Goal: Information Seeking & Learning: Learn about a topic

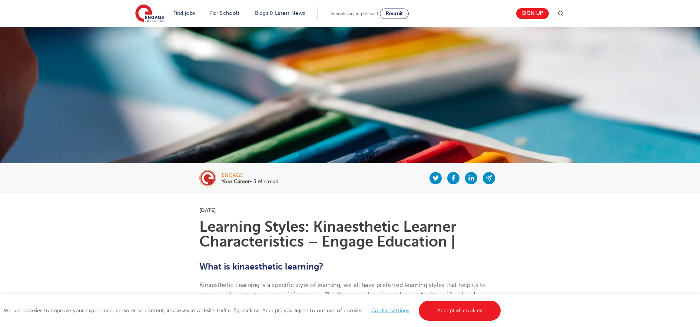
scroll to position [25, 0]
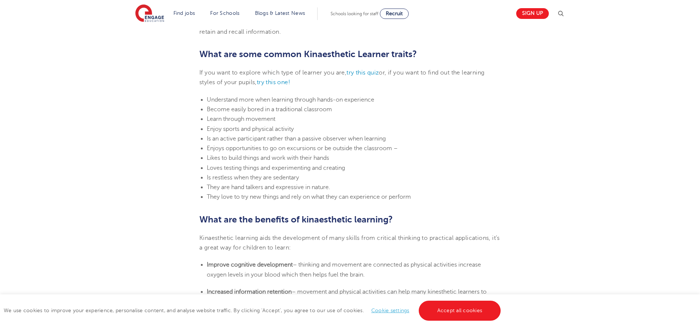
scroll to position [408, 0]
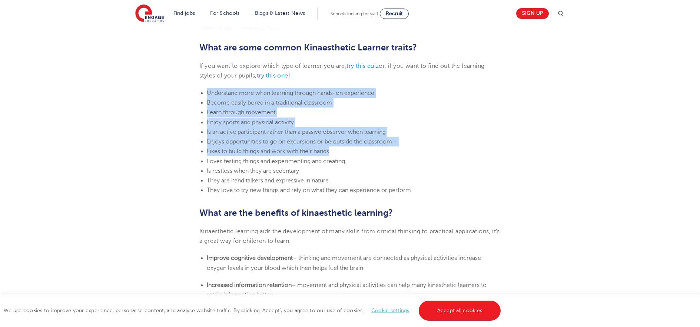
drag, startPoint x: 201, startPoint y: 90, endPoint x: 349, endPoint y: 152, distance: 160.0
click at [349, 152] on ul "Understand more when learning through hands-on experience Become easily bored i…" at bounding box center [349, 141] width 301 height 107
copy ul "Understand more when learning through hands-on experience Become easily bored i…"
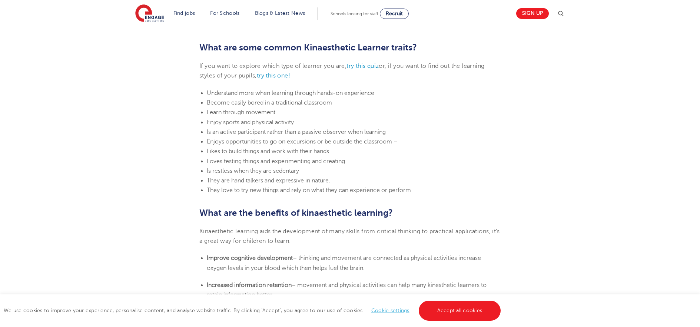
click at [321, 47] on span "What are some common Kinaesthetic Learner traits?" at bounding box center [307, 47] width 217 height 10
copy span "Kinaesthetic"
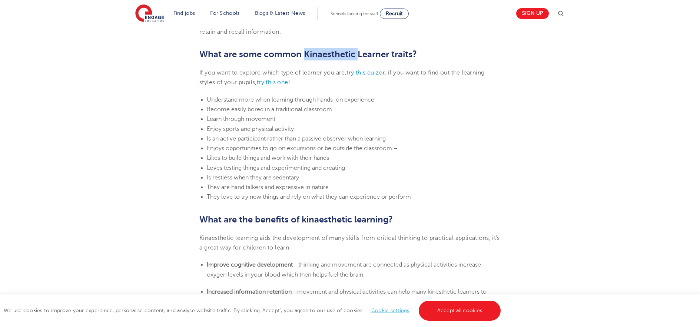
scroll to position [395, 0]
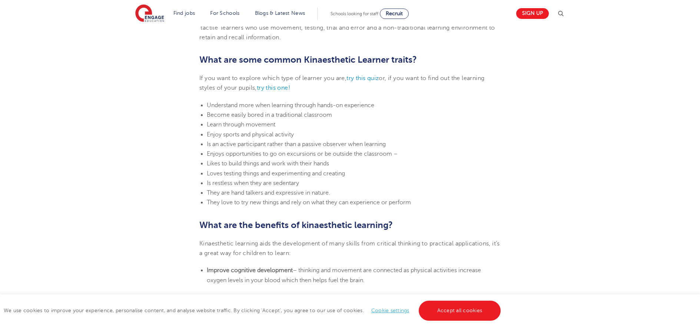
click at [402, 127] on li "Learn through movement" at bounding box center [354, 125] width 294 height 10
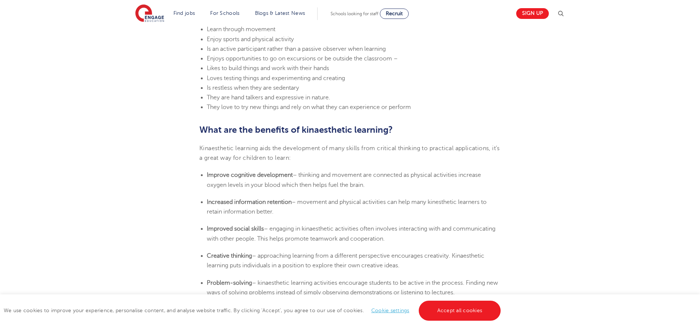
scroll to position [507, 0]
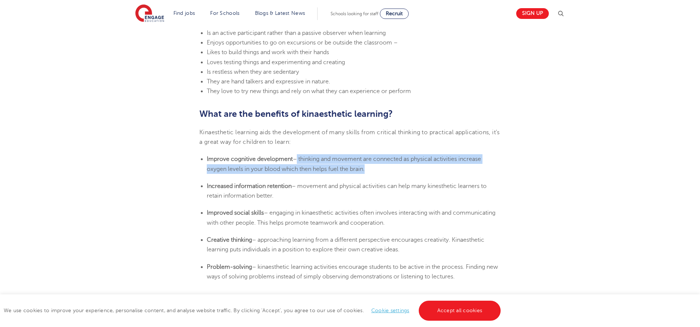
drag, startPoint x: 298, startPoint y: 150, endPoint x: 338, endPoint y: 186, distance: 54.1
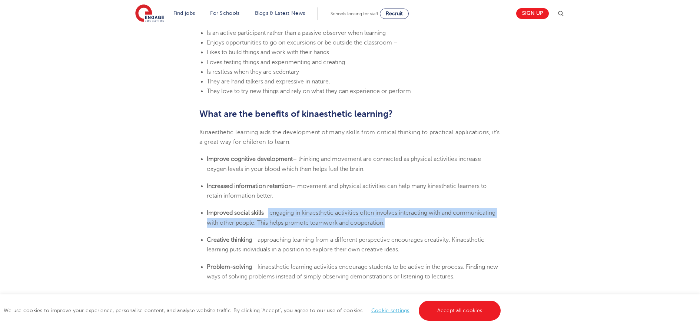
drag, startPoint x: 269, startPoint y: 212, endPoint x: 392, endPoint y: 225, distance: 124.1
click at [392, 225] on li "Improved social skills – engaging in kinaesthetic activities often involves int…" at bounding box center [354, 218] width 294 height 20
copy span "engaging in kinaesthetic activities often involves interacting with and communi…"
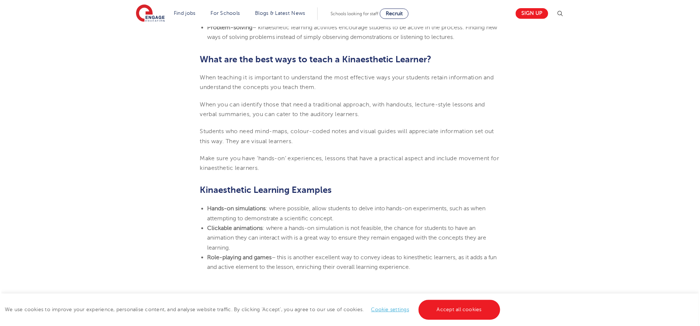
scroll to position [745, 0]
